Goal: Transaction & Acquisition: Purchase product/service

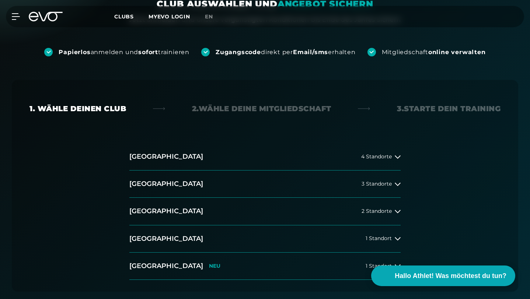
scroll to position [112, 0]
click at [182, 171] on button "[GEOGRAPHIC_DATA] 3 Standorte" at bounding box center [264, 184] width 271 height 27
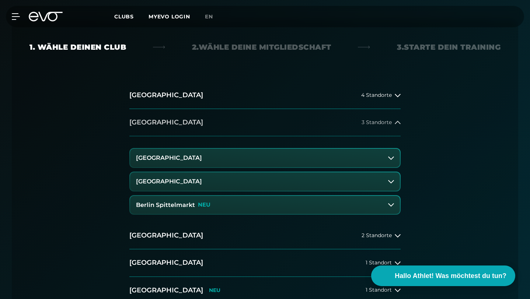
scroll to position [174, 0]
click at [182, 172] on button "[GEOGRAPHIC_DATA]" at bounding box center [265, 181] width 270 height 18
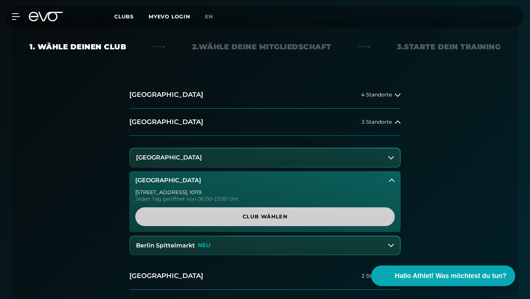
click at [201, 213] on span "Club wählen" at bounding box center [265, 217] width 242 height 8
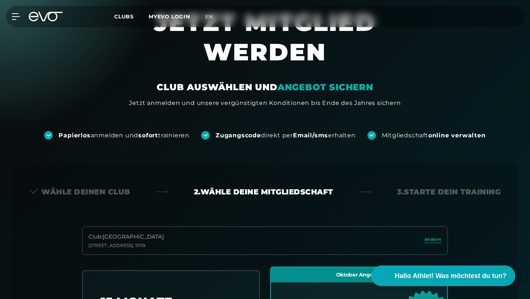
scroll to position [0, 0]
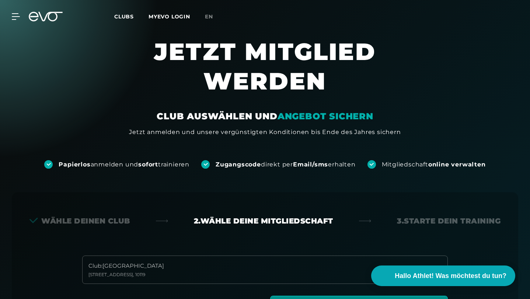
click at [127, 14] on span "Clubs" at bounding box center [124, 16] width 20 height 7
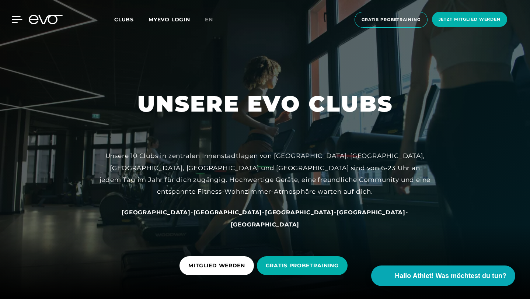
click at [19, 18] on icon at bounding box center [17, 19] width 11 height 7
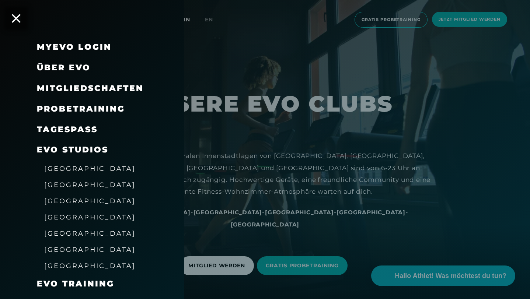
click at [77, 123] on div "TAGESPASS" at bounding box center [101, 129] width 129 height 21
click at [74, 133] on link "TAGESPASS" at bounding box center [67, 129] width 61 height 10
